Goal: Navigation & Orientation: Find specific page/section

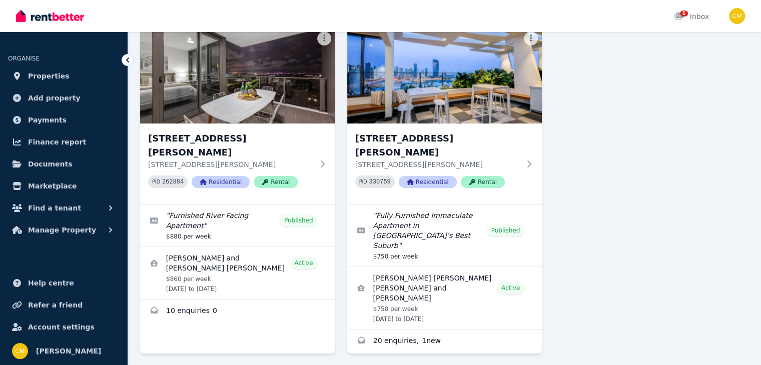
scroll to position [80, 0]
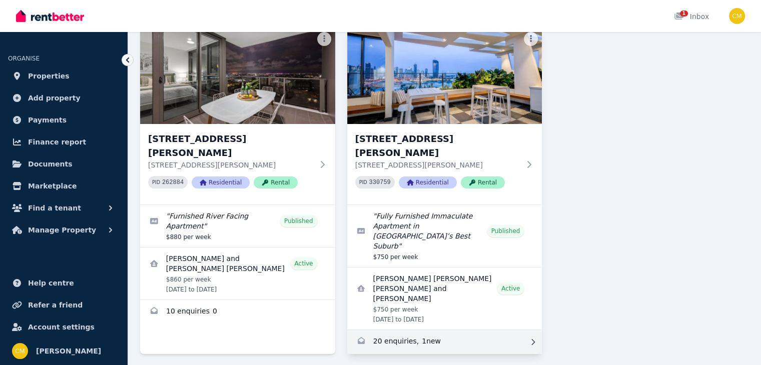
click at [428, 330] on link "Enquiries for 1303/49 Cordelia Street, South Brisbane" at bounding box center [444, 342] width 195 height 24
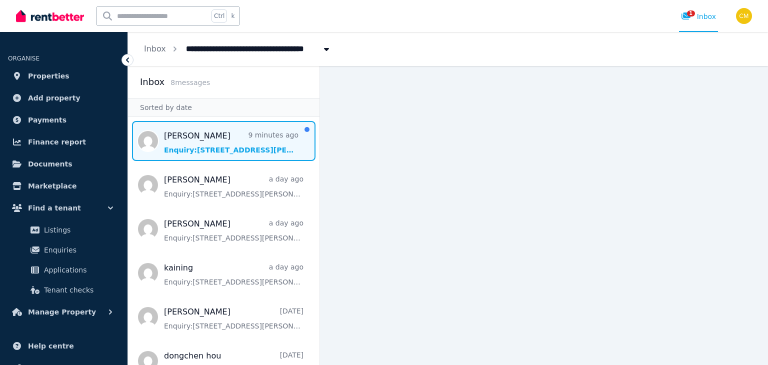
click at [234, 142] on span "Message list" at bounding box center [224, 141] width 192 height 40
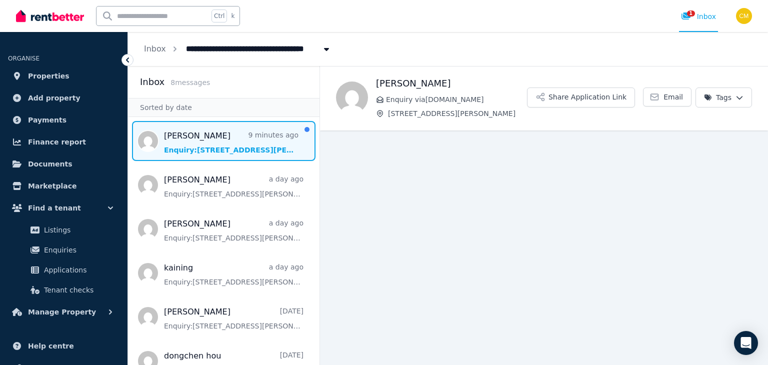
click at [246, 142] on span "Message list" at bounding box center [224, 141] width 192 height 40
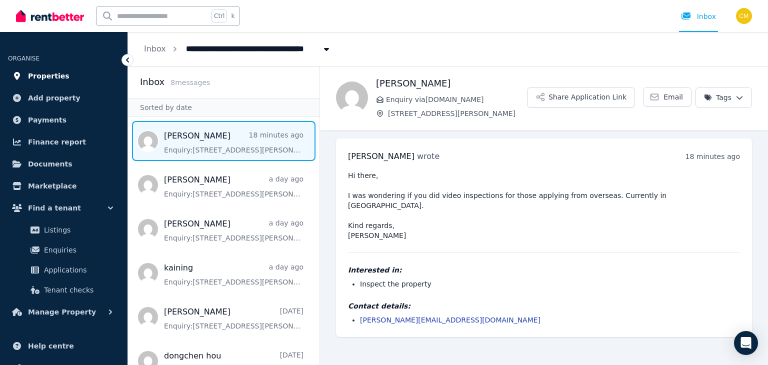
click at [84, 75] on link "Properties" at bounding box center [64, 76] width 112 height 20
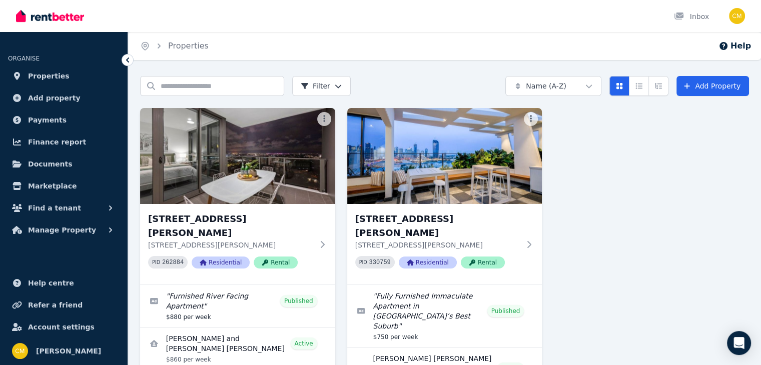
scroll to position [81, 0]
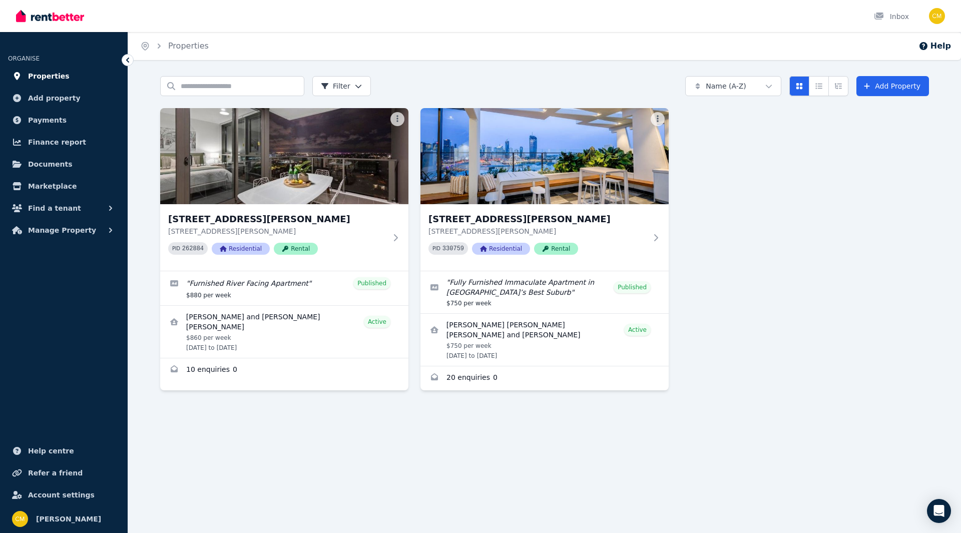
click at [64, 70] on link "Properties" at bounding box center [64, 76] width 112 height 20
click at [62, 86] on link "Properties" at bounding box center [64, 76] width 112 height 20
